Goal: Find specific page/section: Find specific page/section

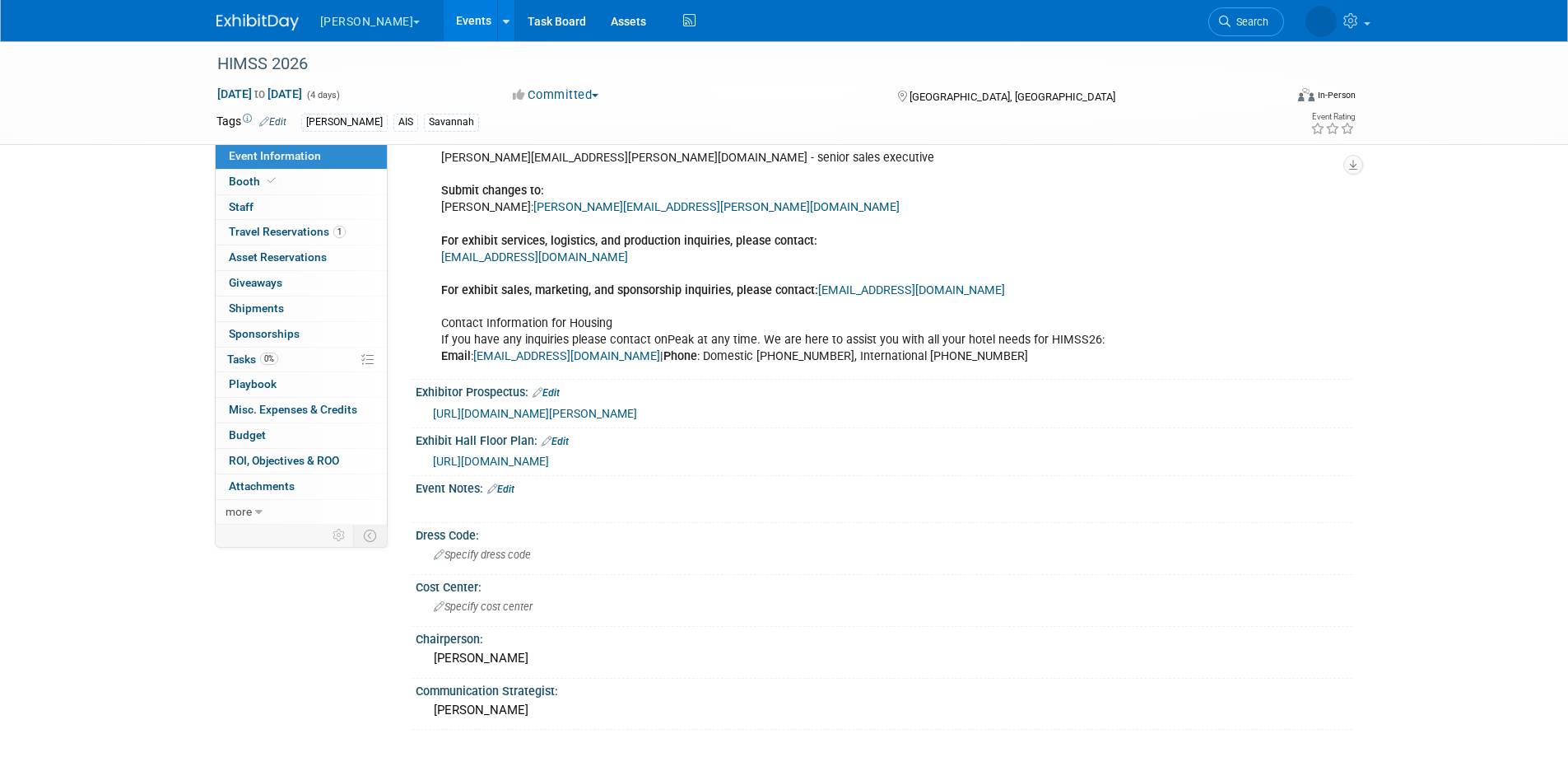
click at [444, 19] on link "Events" at bounding box center [473, 20] width 60 height 41
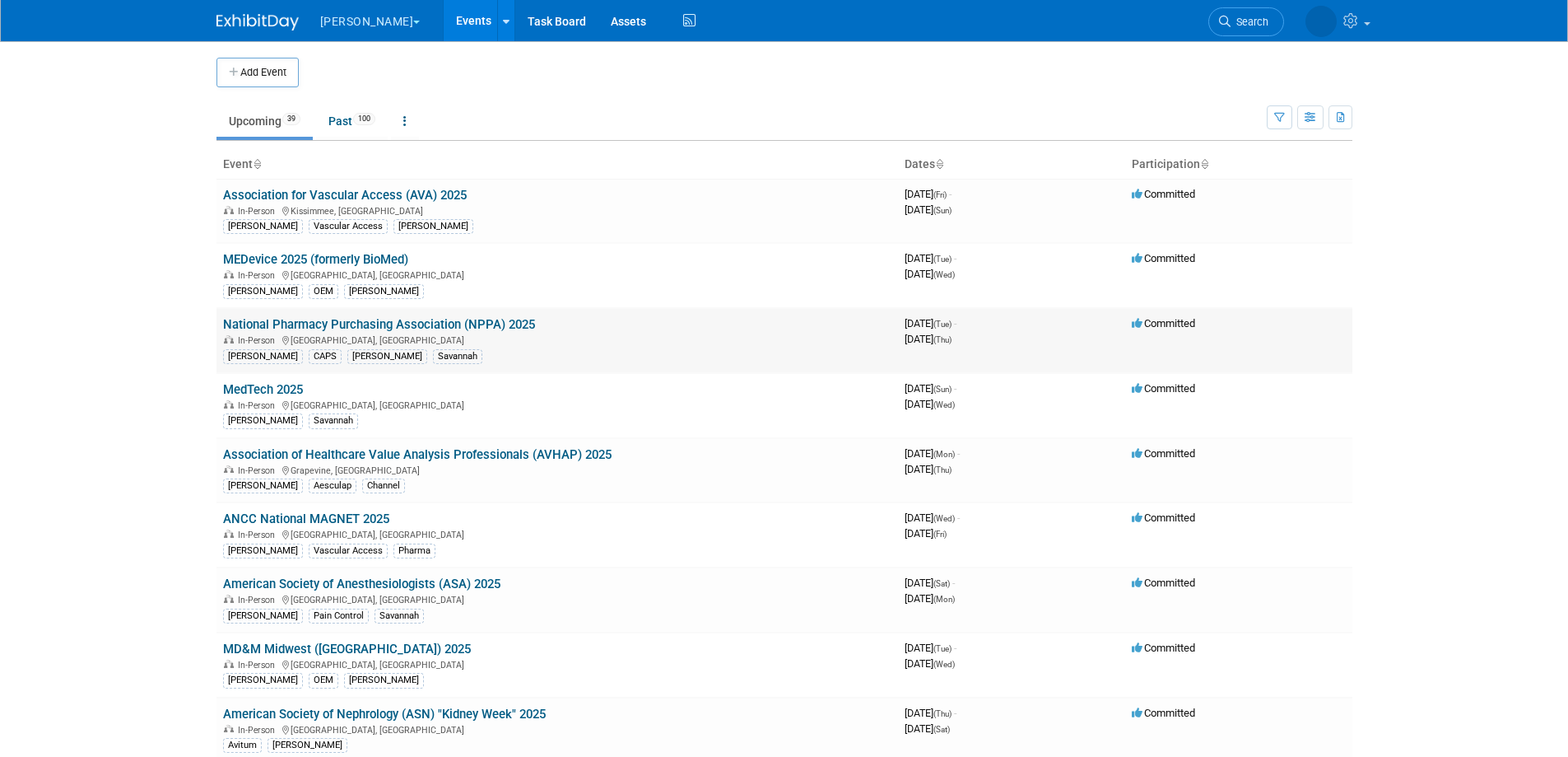
click at [428, 323] on link "National Pharmacy Purchasing Association (NPPA) 2025" at bounding box center [379, 324] width 312 height 15
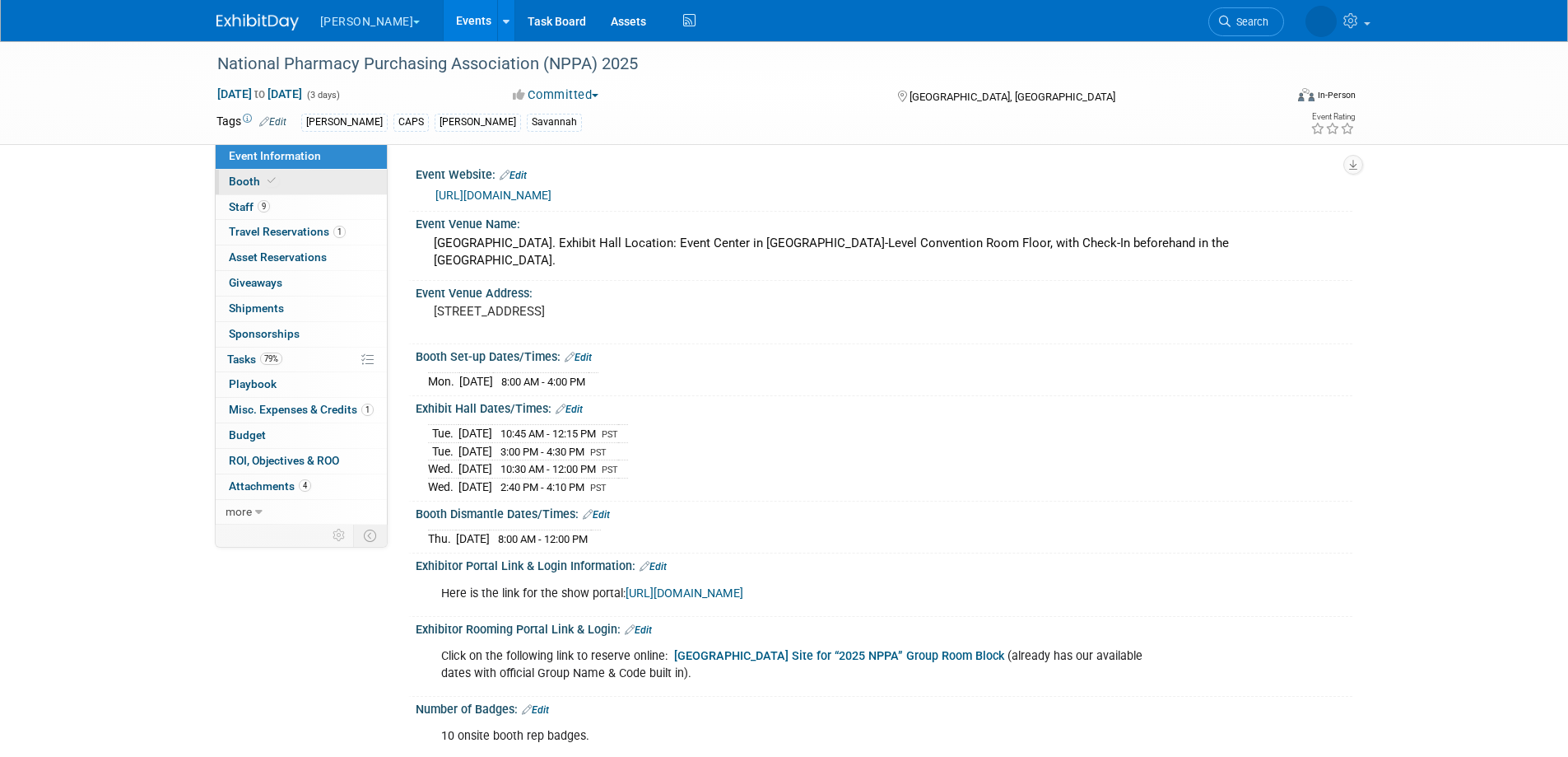
click at [243, 174] on link "Booth" at bounding box center [301, 182] width 171 height 25
